Goal: Obtain resource: Obtain resource

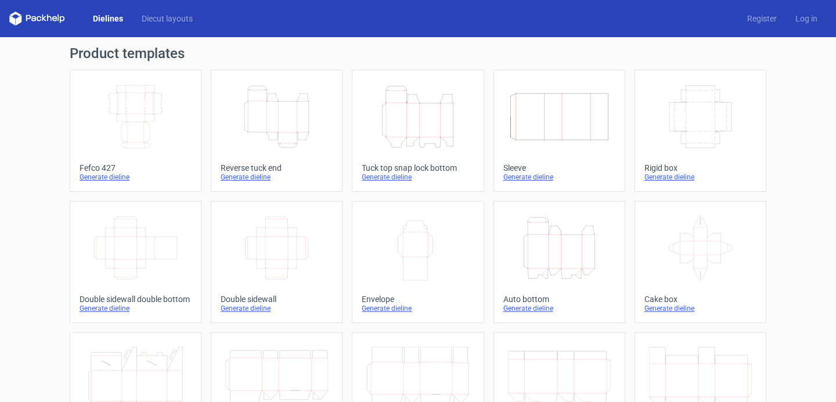
click at [259, 153] on link "Height Depth Width Reverse tuck end Generate dieline" at bounding box center [277, 131] width 132 height 122
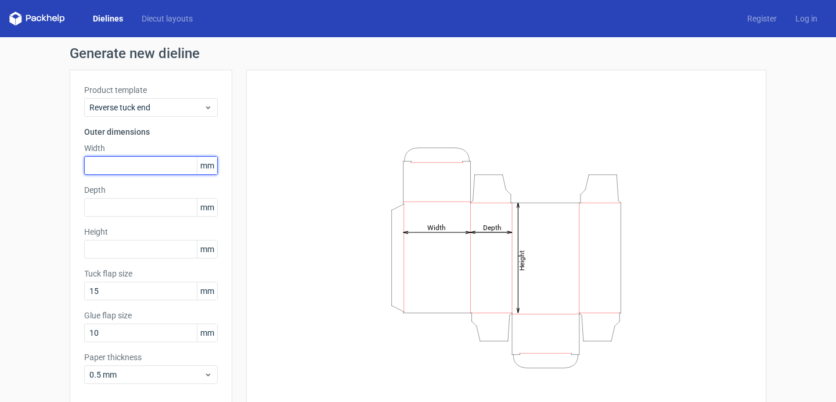
click at [112, 173] on input "text" at bounding box center [150, 165] width 133 height 19
paste input "5050140"
drag, startPoint x: 100, startPoint y: 165, endPoint x: 203, endPoint y: 164, distance: 102.7
click at [200, 165] on div "5050140 mm" at bounding box center [150, 165] width 133 height 19
drag, startPoint x: 98, startPoint y: 165, endPoint x: 262, endPoint y: 165, distance: 164.3
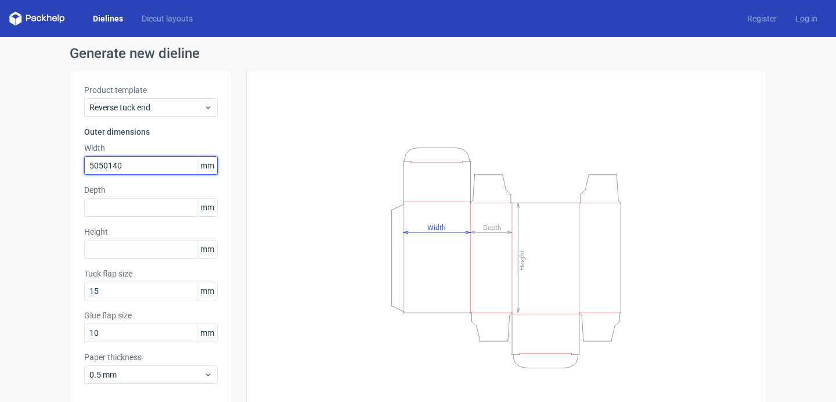
click at [259, 165] on div "Product template Reverse tuck end Outer dimensions Width 5050140 mm Depth mm He…" at bounding box center [418, 258] width 696 height 376
type input "50"
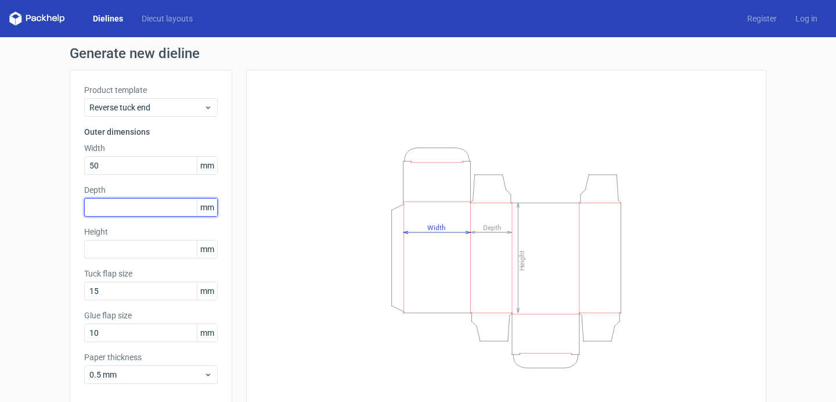
click at [169, 213] on input "text" at bounding box center [150, 207] width 133 height 19
paste input "50140"
drag, startPoint x: 97, startPoint y: 212, endPoint x: 175, endPoint y: 212, distance: 78.4
click at [169, 212] on input "50140" at bounding box center [150, 207] width 133 height 19
type input "50"
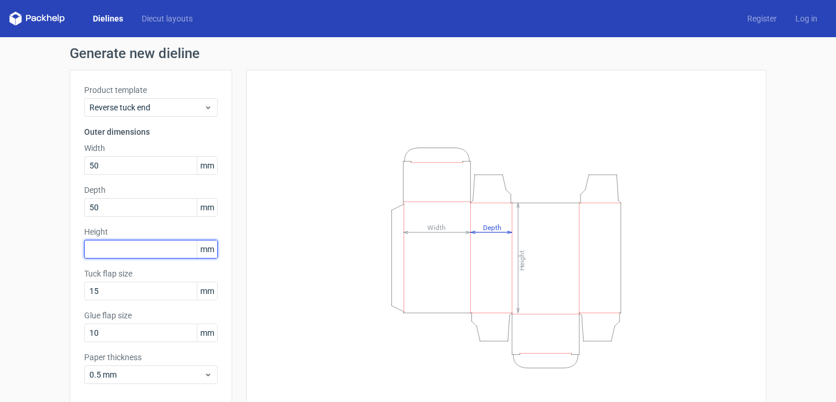
click at [137, 252] on input "text" at bounding box center [150, 249] width 133 height 19
paste input "140"
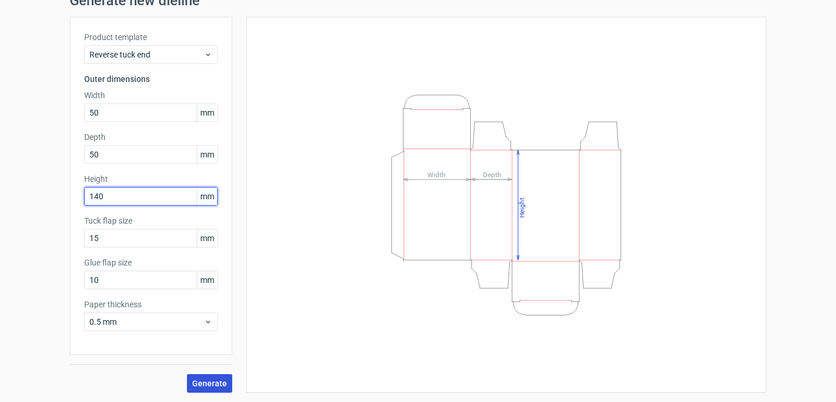
type input "140"
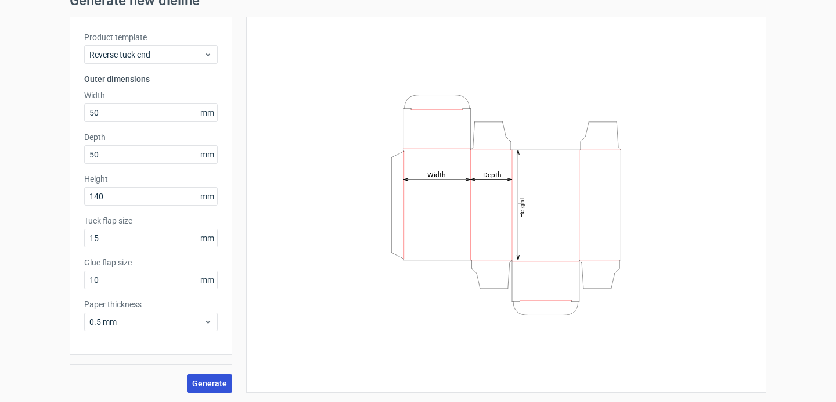
click at [205, 377] on button "Generate" at bounding box center [209, 383] width 45 height 19
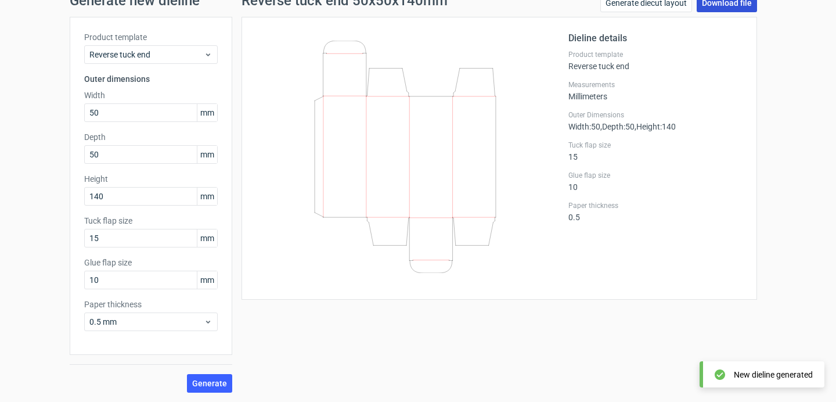
click at [712, 8] on link "Download file" at bounding box center [726, 3] width 60 height 19
